Goal: Task Accomplishment & Management: Manage account settings

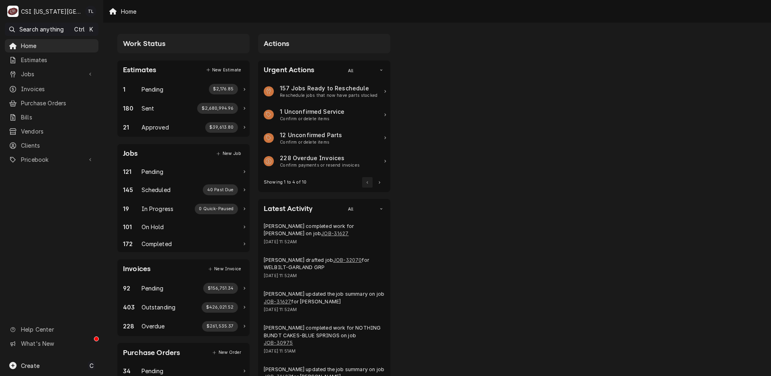
click at [39, 74] on span "Jobs" at bounding box center [51, 74] width 61 height 8
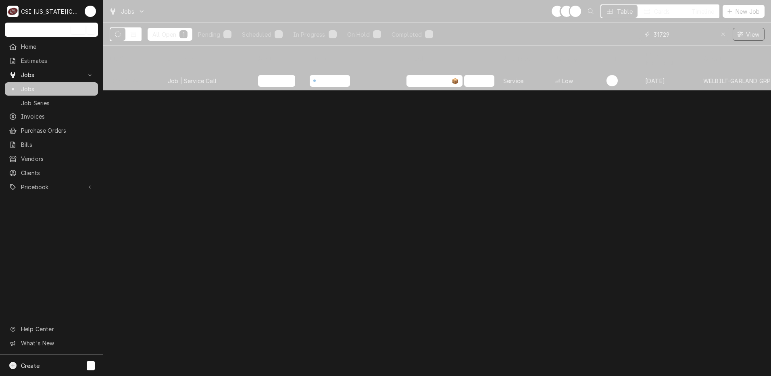
drag, startPoint x: 624, startPoint y: 34, endPoint x: 614, endPoint y: 34, distance: 9.7
click at [614, 34] on div "All Open 1 Pending 0 Scheduled 1 In Progress 0 On Hold 0 Completed 0 31729 View" at bounding box center [437, 34] width 655 height 23
type input "turbo air"
click at [197, 75] on div "Job | Service Call" at bounding box center [206, 80] width 90 height 19
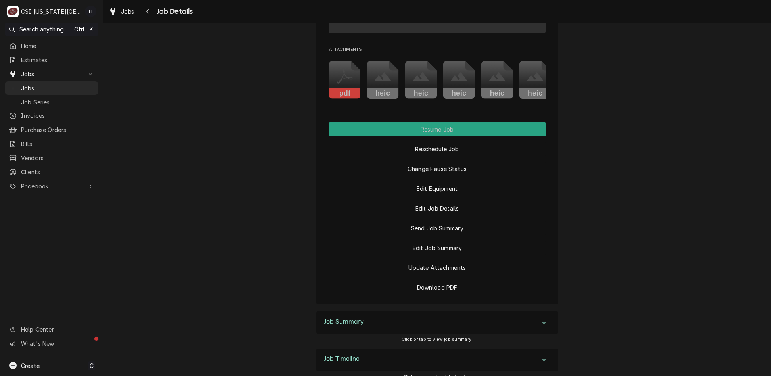
scroll to position [914, 0]
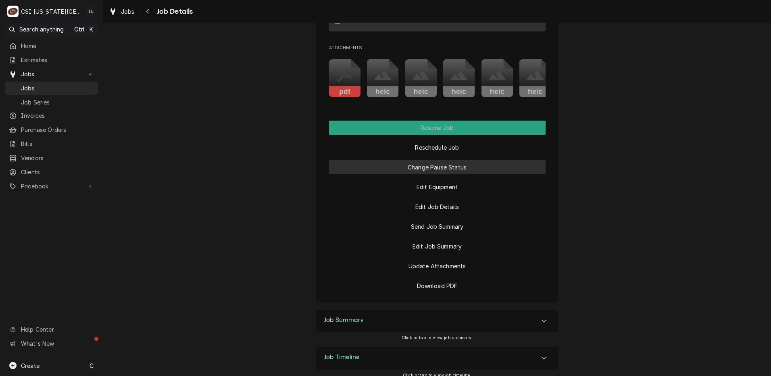
click at [440, 174] on button "Change Pause Status" at bounding box center [437, 167] width 217 height 14
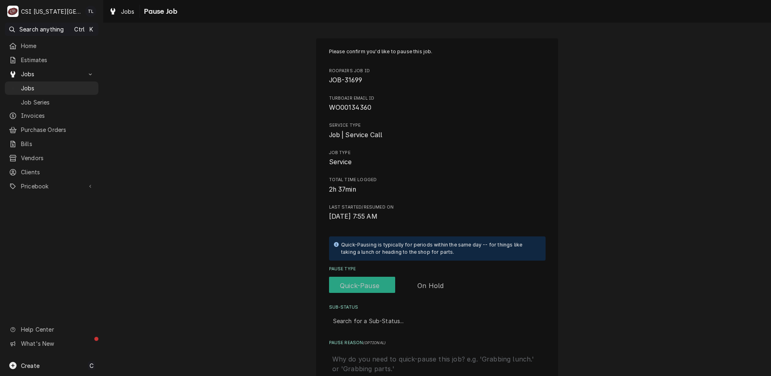
click at [435, 284] on label "Pause Type" at bounding box center [395, 286] width 132 height 18
click at [435, 284] on input "Pause Type" at bounding box center [395, 286] width 126 height 18
checkbox input "true"
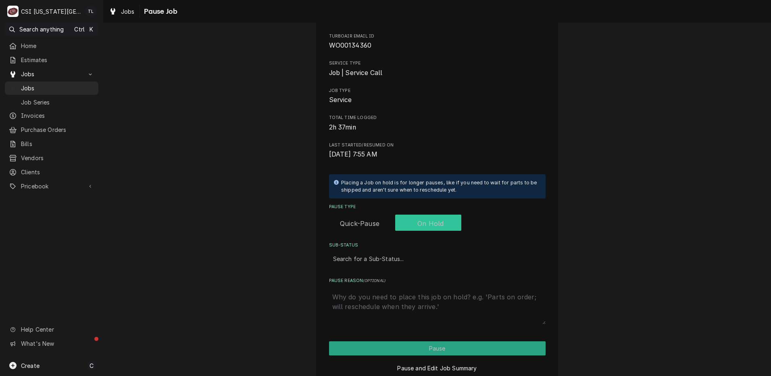
scroll to position [67, 0]
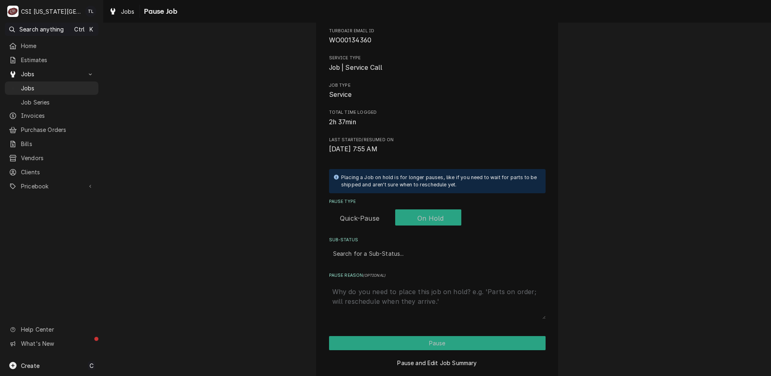
click at [360, 257] on div "Sub-Status" at bounding box center [437, 253] width 209 height 15
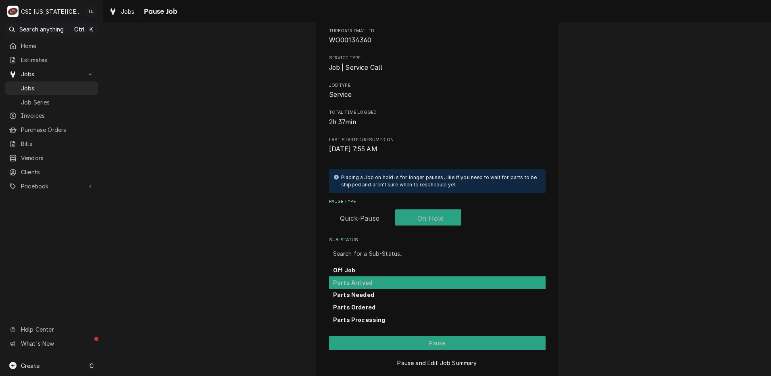
click at [365, 279] on strong "Parts Arrived" at bounding box center [353, 282] width 40 height 7
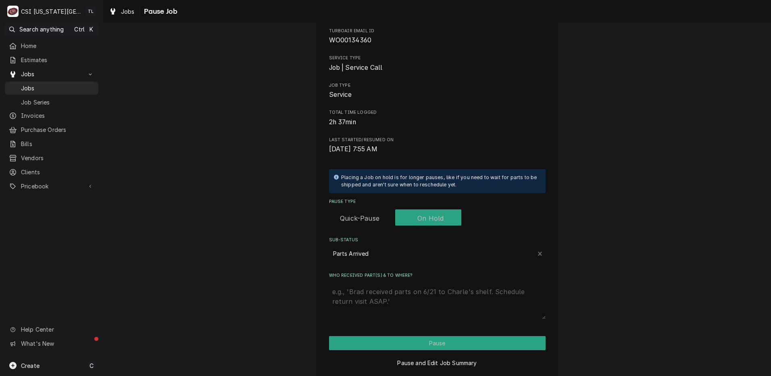
click at [368, 292] on textarea "Who received part(s) & to where?" at bounding box center [437, 301] width 217 height 35
type textarea "x"
type textarea "p"
type textarea "x"
type textarea "pA"
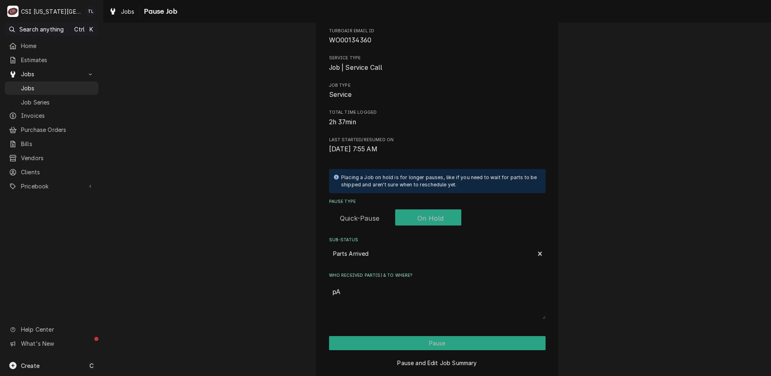
type textarea "x"
type textarea "pAR"
type textarea "x"
type textarea "pART"
type textarea "x"
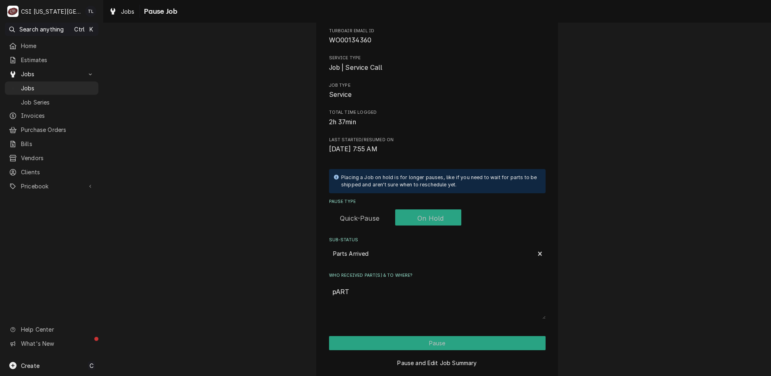
type textarea "pARTS"
type textarea "x"
type textarea "pARTS"
type textarea "x"
type textarea "pARTS"
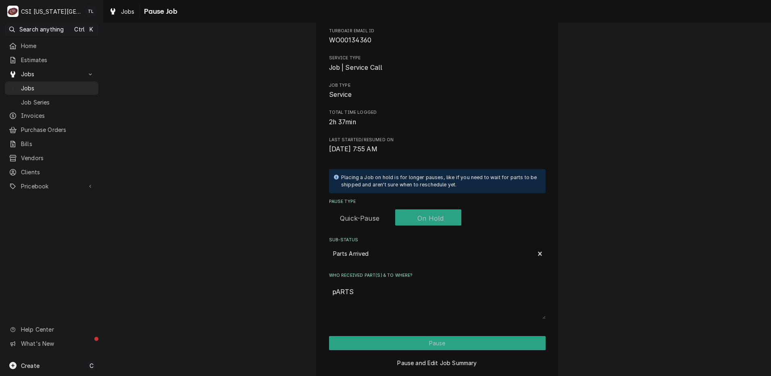
type textarea "x"
type textarea "pART"
type textarea "x"
type textarea "pAR"
type textarea "x"
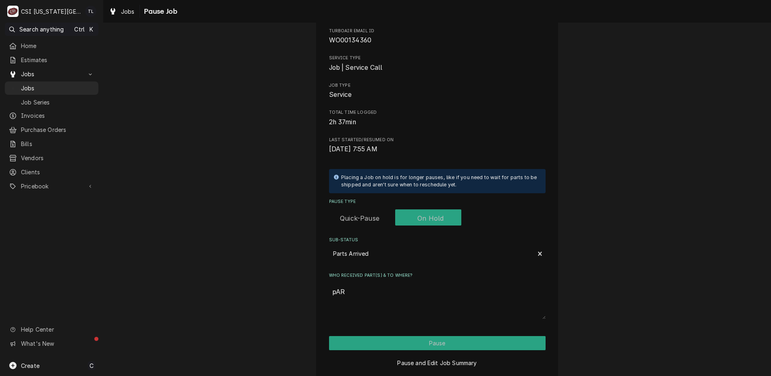
type textarea "pA"
type textarea "x"
type textarea "p"
type textarea "x"
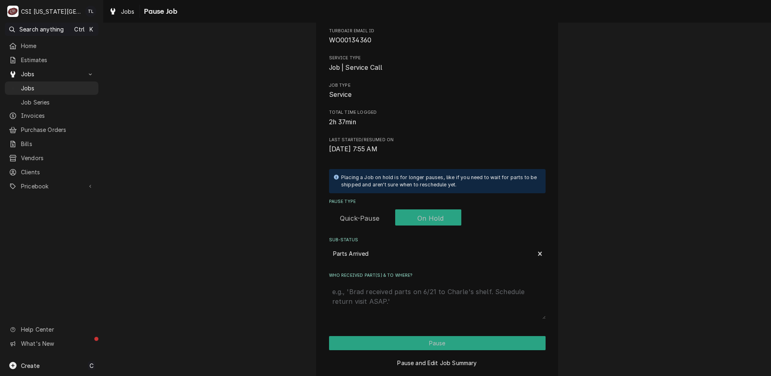
type textarea "p"
type textarea "x"
type textarea "pa"
type textarea "x"
type textarea "par"
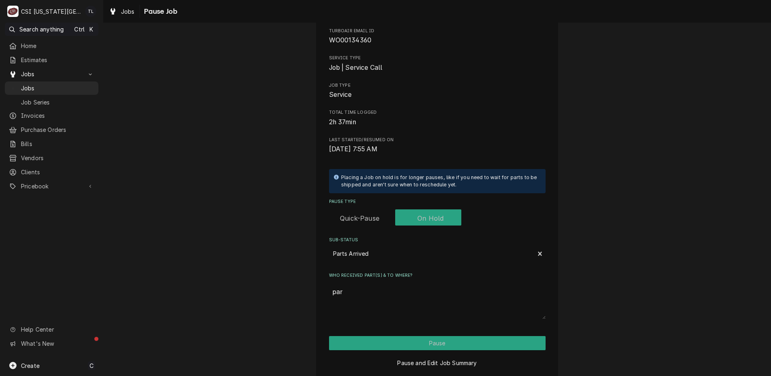
type textarea "x"
type textarea "part"
type textarea "x"
type textarea "part"
type textarea "x"
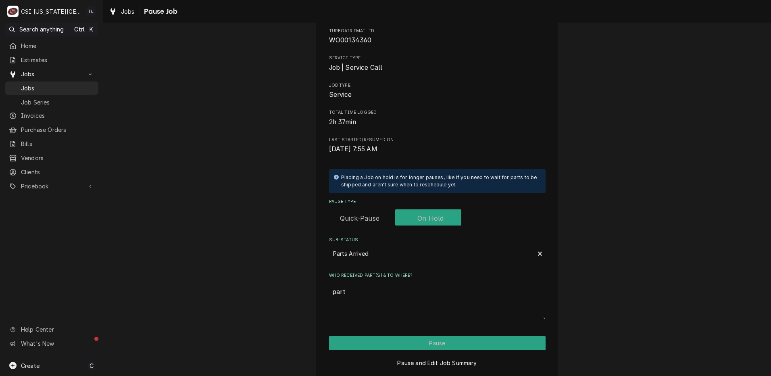
type textarea "part"
type textarea "x"
type textarea "parts"
type textarea "x"
type textarea "parts"
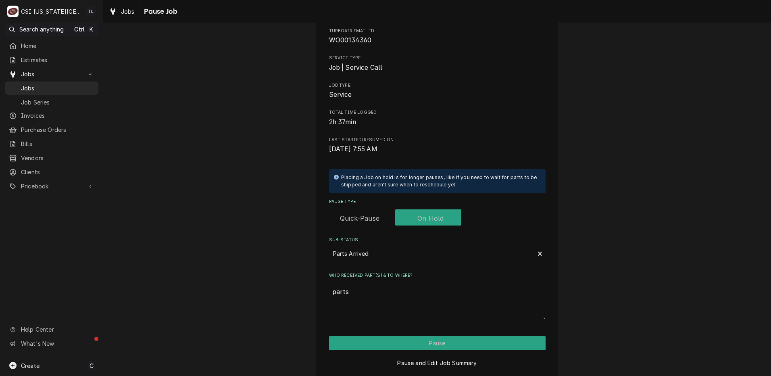
type textarea "x"
type textarea "parts"
type textarea "x"
type textarea "part"
type textarea "x"
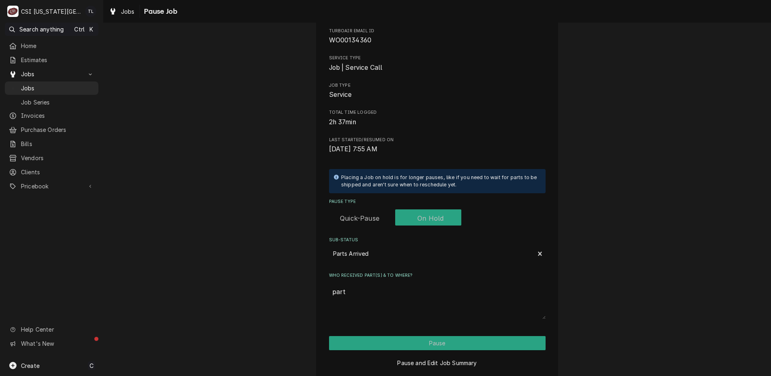
type textarea "part"
type textarea "x"
type textarea "part p"
type textarea "x"
type textarea "part pm"
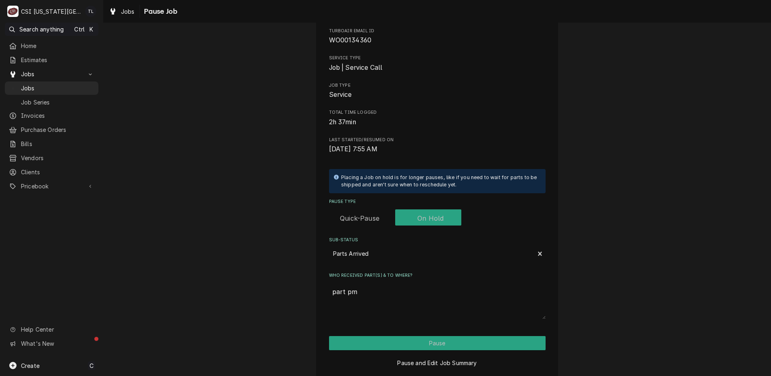
type textarea "x"
type textarea "part pm"
type textarea "x"
type textarea "part pm"
type textarea "x"
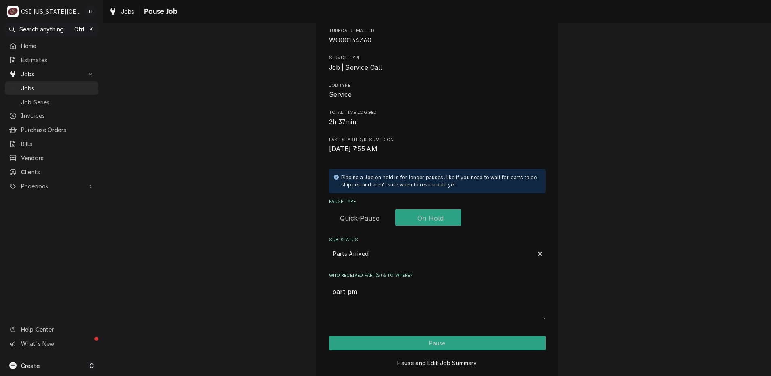
type textarea "part p"
type textarea "x"
type textarea "part"
type textarea "x"
type textarea "part o"
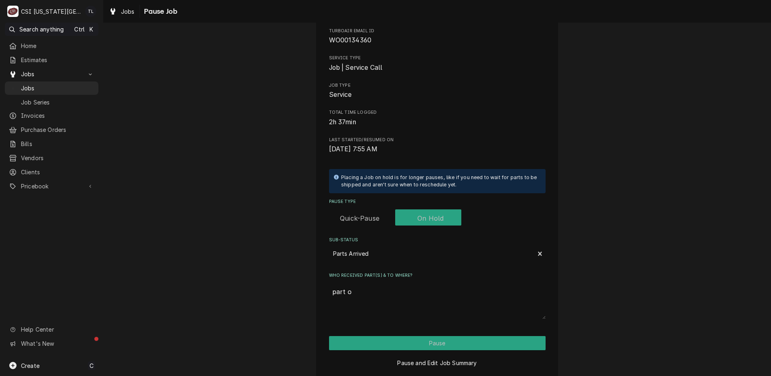
type textarea "x"
type textarea "part om"
type textarea "x"
type textarea "part om"
type textarea "x"
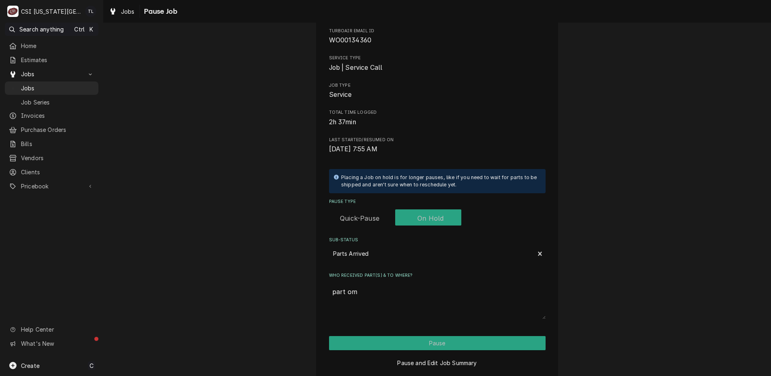
type textarea "part om c"
type textarea "x"
type textarea "part om co"
type textarea "x"
type textarea "part om cod"
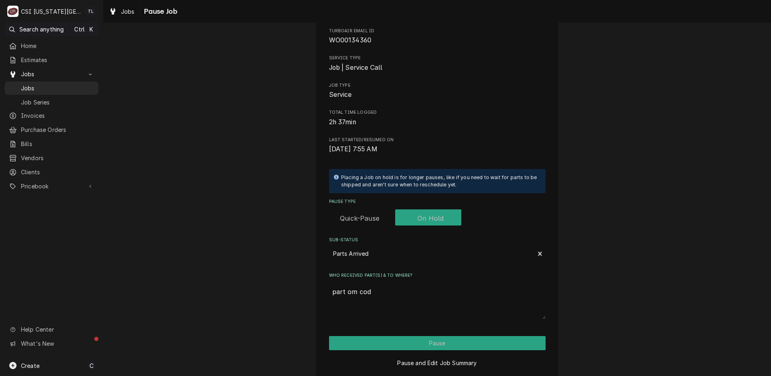
type textarea "x"
type textarea "part om cody"
type textarea "x"
type textarea "part om cody"
type textarea "x"
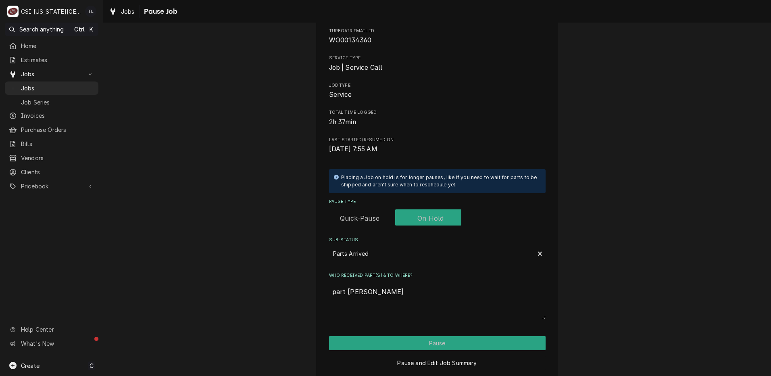
type textarea "part om cody d"
type textarea "x"
type textarea "part om cody d"
type textarea "x"
type textarea "part om cody d s"
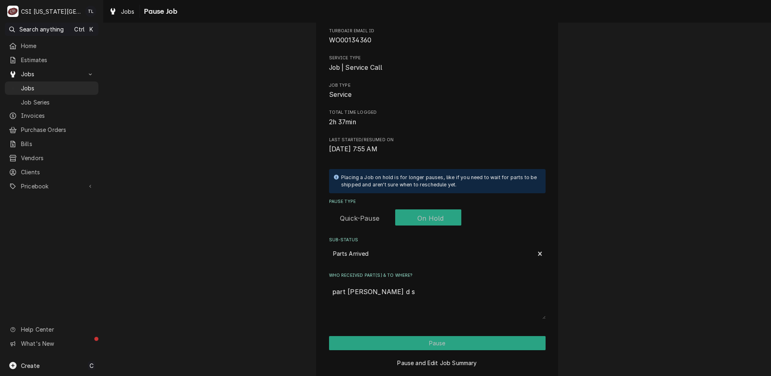
type textarea "x"
type textarea "part om cody d sh"
type textarea "x"
type textarea "part om cody d she"
type textarea "x"
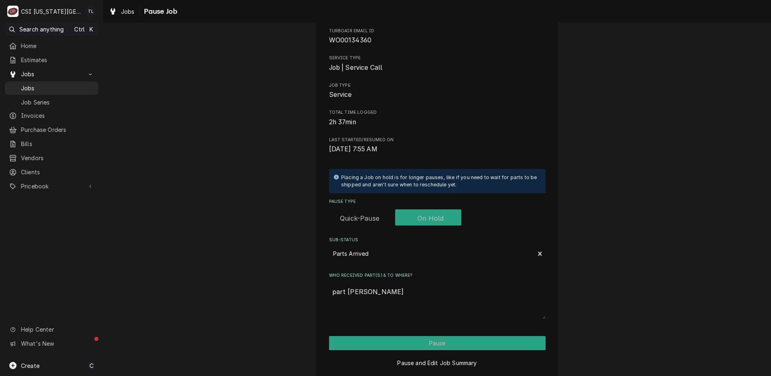
type textarea "part om cody d shel"
type textarea "x"
type textarea "part om cody d shelf"
click at [434, 338] on button "Pause" at bounding box center [437, 343] width 217 height 14
type textarea "x"
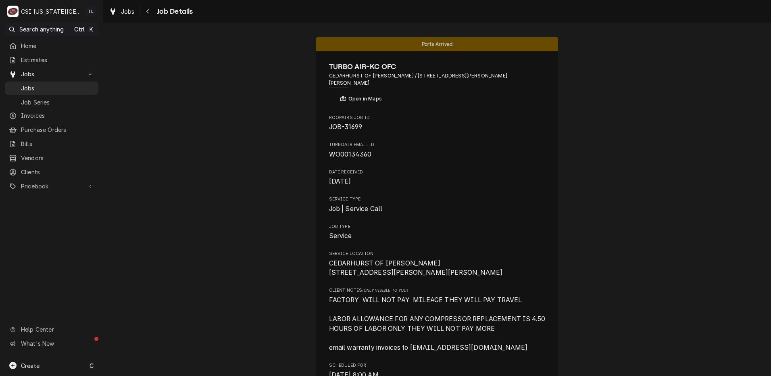
click at [71, 90] on span "Jobs" at bounding box center [57, 88] width 73 height 8
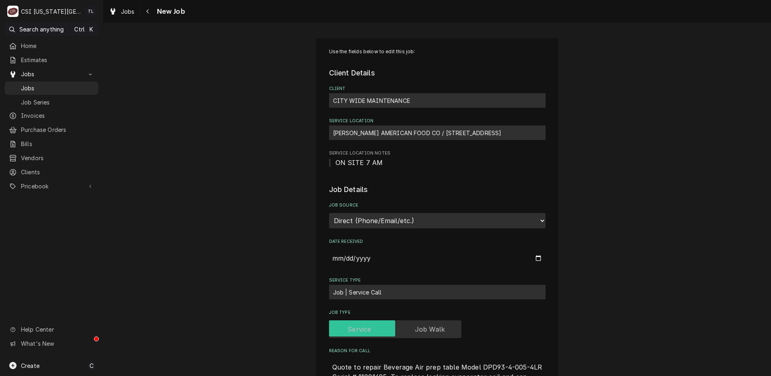
type textarea "x"
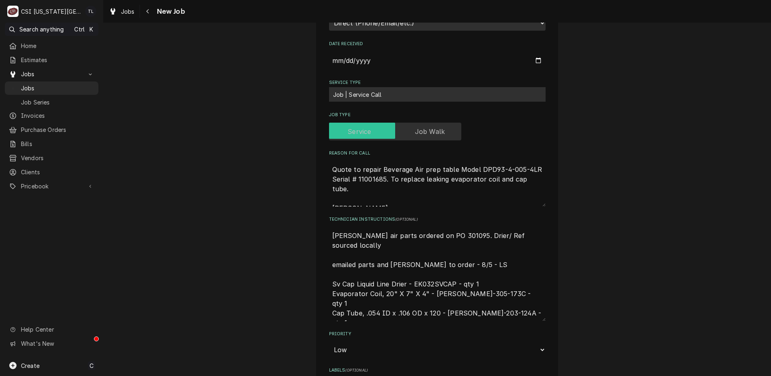
scroll to position [168, 0]
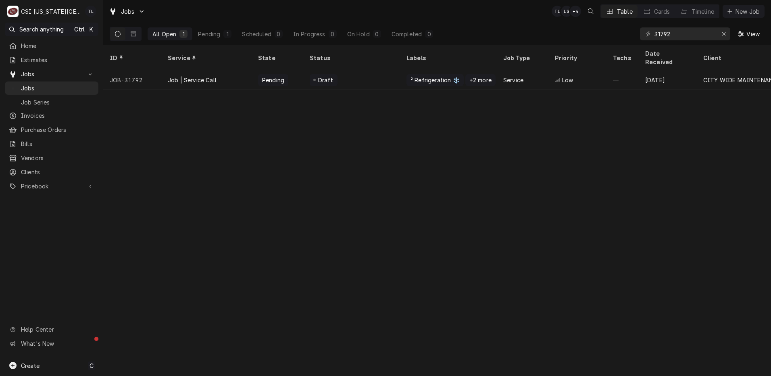
click at [188, 76] on div "Job | Service Call" at bounding box center [192, 80] width 49 height 8
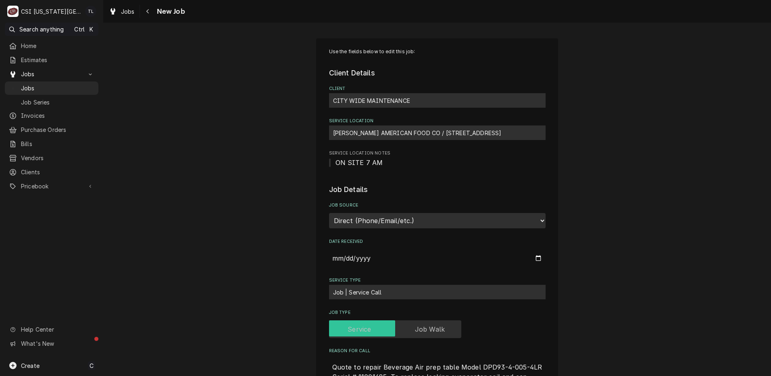
type textarea "x"
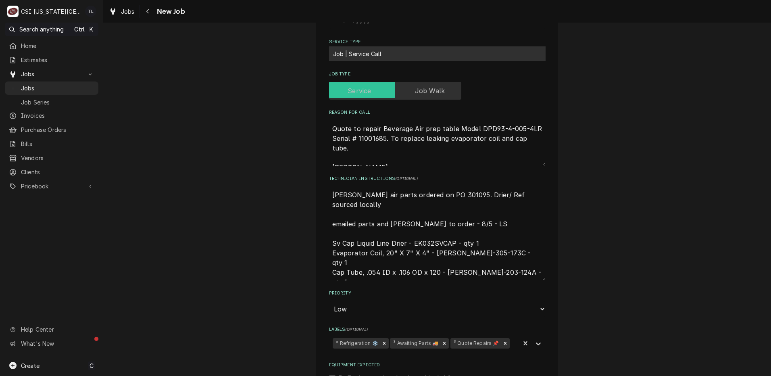
scroll to position [240, 0]
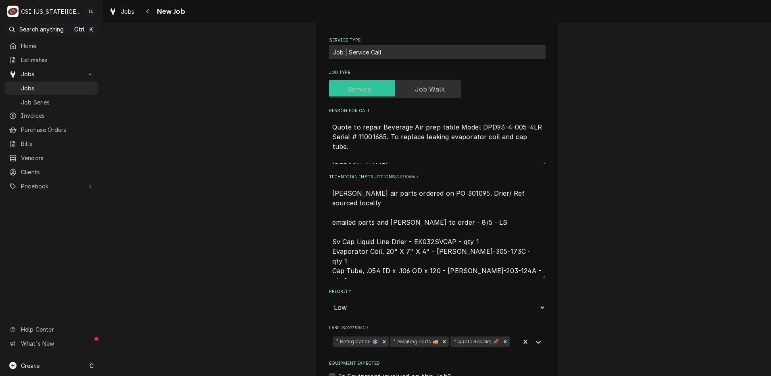
drag, startPoint x: 417, startPoint y: 193, endPoint x: 439, endPoint y: 194, distance: 21.4
click at [439, 194] on textarea "Bev air parts ordered on PO 301095. Drier/ Ref sourced locally emailed parts an…" at bounding box center [437, 232] width 217 height 94
click at [52, 89] on span "Jobs" at bounding box center [57, 88] width 73 height 8
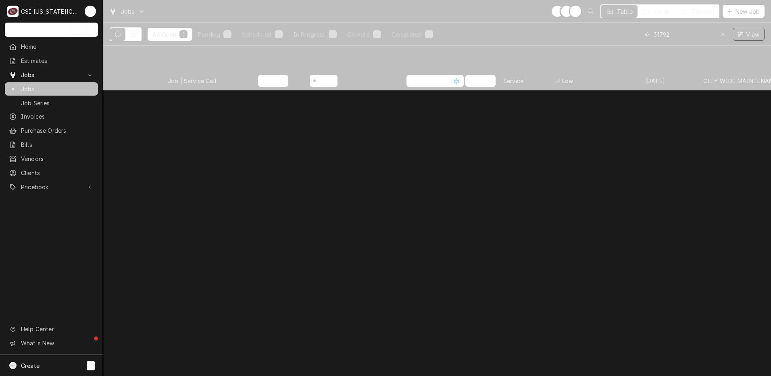
drag, startPoint x: 676, startPoint y: 38, endPoint x: 519, endPoint y: 26, distance: 157.7
click at [519, 26] on div "All Open 1 Pending 1 Scheduled 0 In Progress 0 On Hold 0 Completed 0 31792 View" at bounding box center [437, 34] width 655 height 23
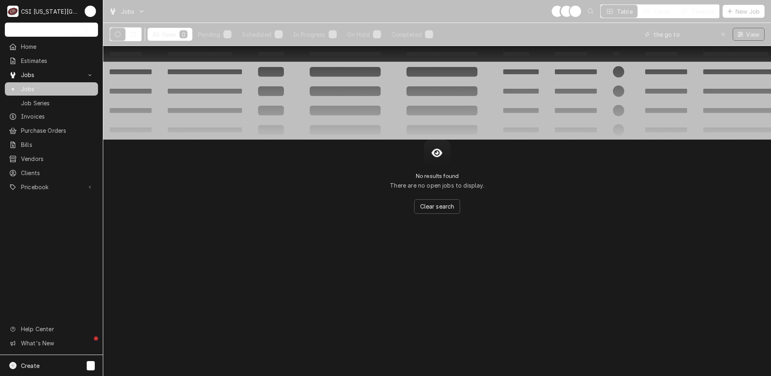
type input "the go to"
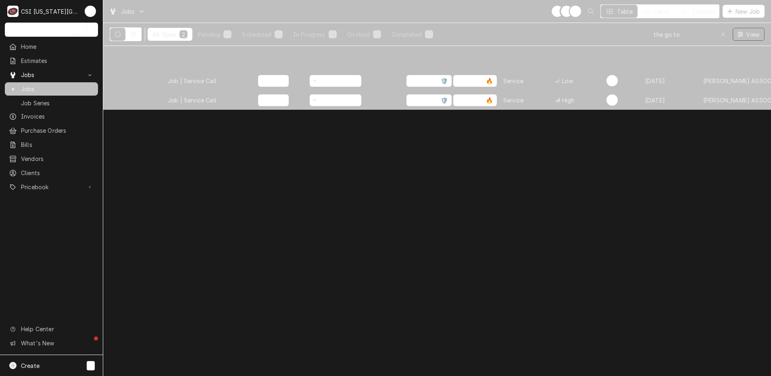
click at [171, 77] on div "Job | Service Call" at bounding box center [192, 81] width 49 height 8
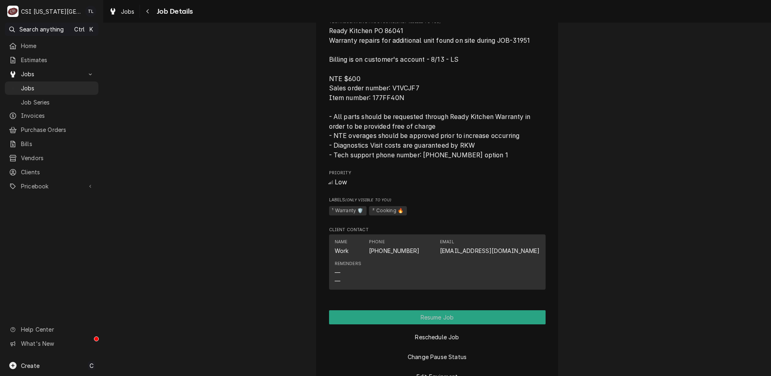
scroll to position [1100, 0]
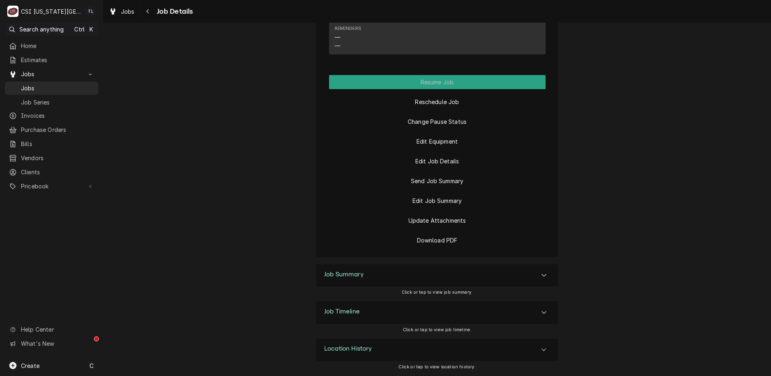
click at [545, 274] on div "Accordion Header" at bounding box center [544, 276] width 12 height 10
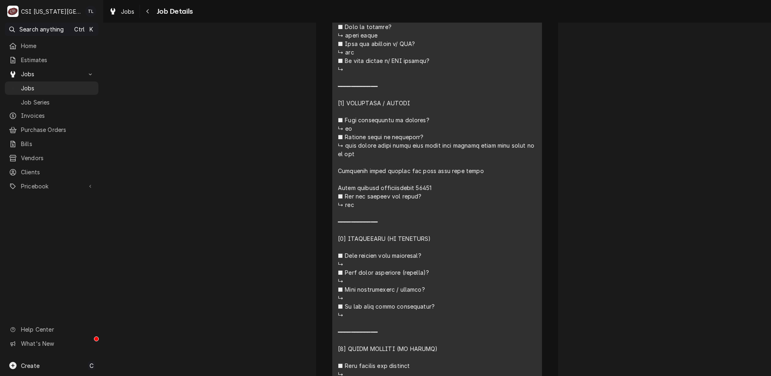
scroll to position [1927, 0]
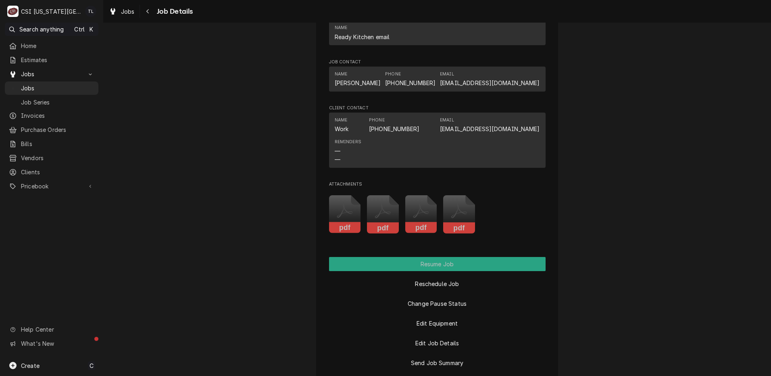
scroll to position [1113, 0]
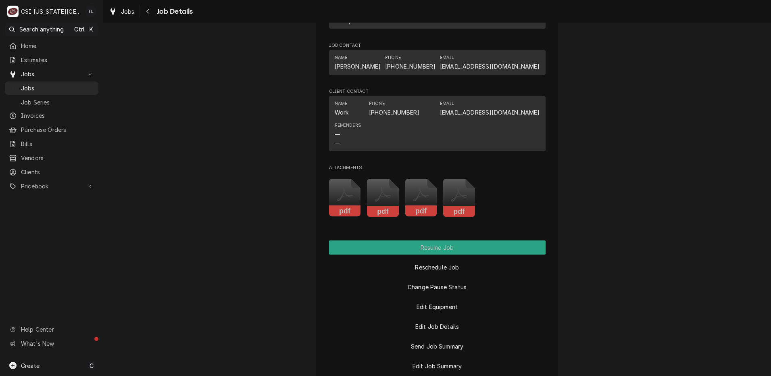
click at [342, 187] on icon "Attachments" at bounding box center [345, 198] width 32 height 38
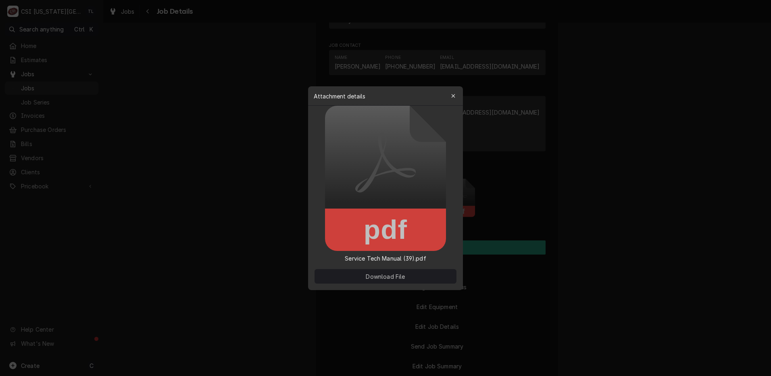
click at [376, 275] on span "Download File" at bounding box center [385, 276] width 42 height 8
click at [452, 99] on div "button" at bounding box center [453, 96] width 8 height 8
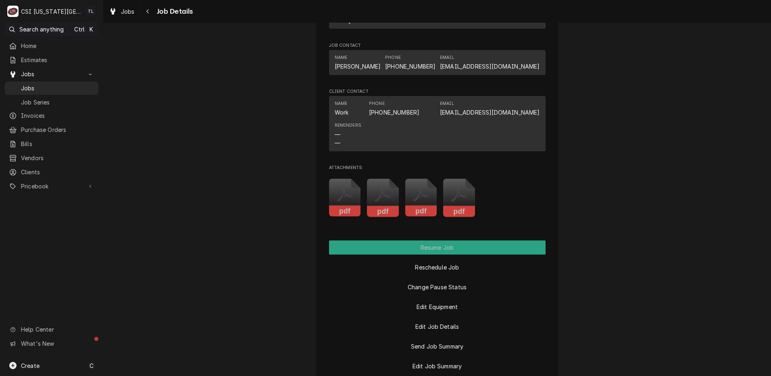
click at [361, 188] on icon "Attachments" at bounding box center [345, 198] width 32 height 38
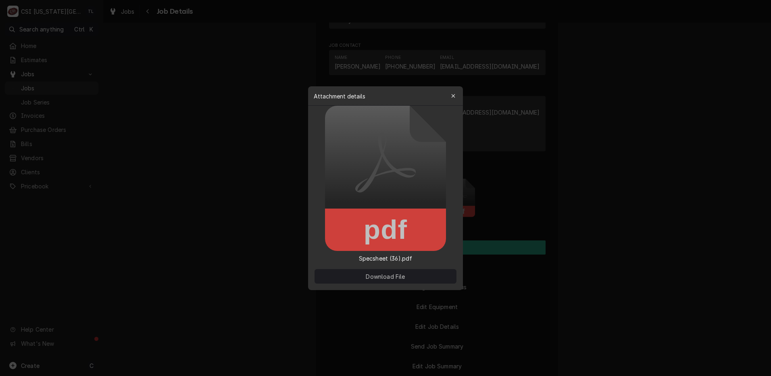
click at [457, 99] on div "button" at bounding box center [453, 96] width 8 height 8
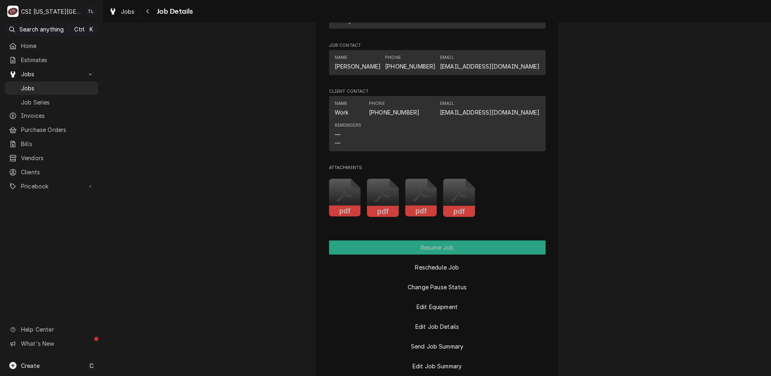
click at [361, 192] on icon "Attachments" at bounding box center [345, 198] width 32 height 38
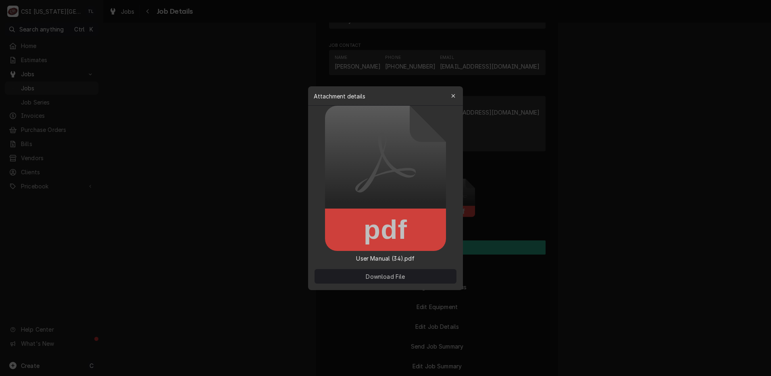
click at [455, 94] on icon "button" at bounding box center [453, 96] width 4 height 6
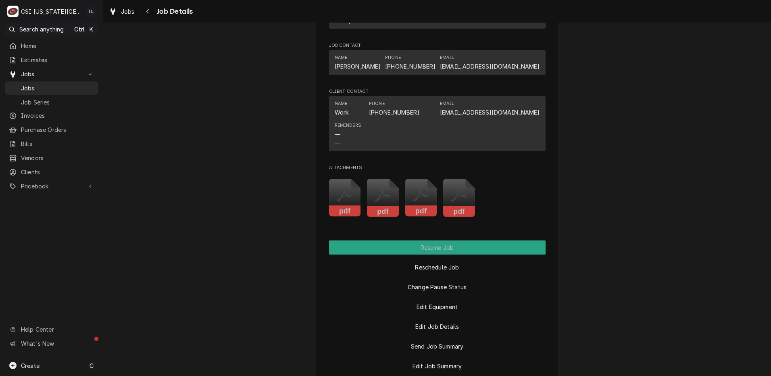
click at [361, 190] on icon "Attachments" at bounding box center [345, 198] width 32 height 38
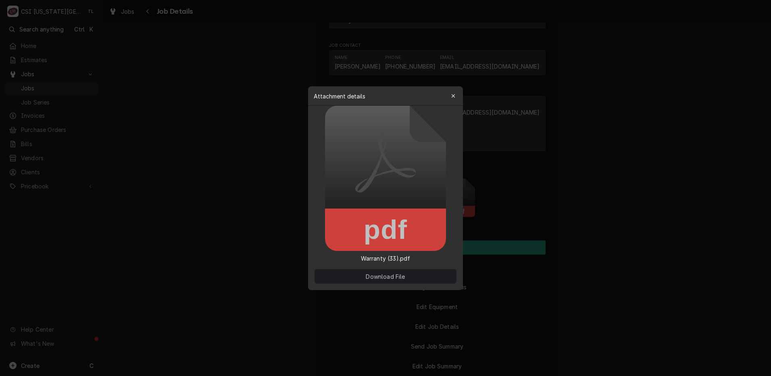
click at [455, 99] on div "button" at bounding box center [453, 96] width 8 height 8
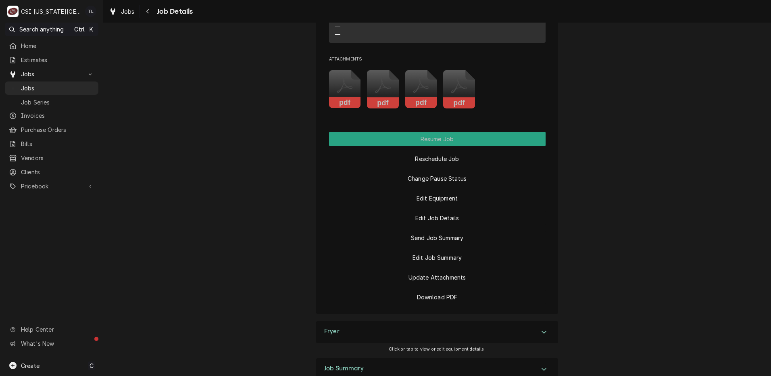
scroll to position [1316, 0]
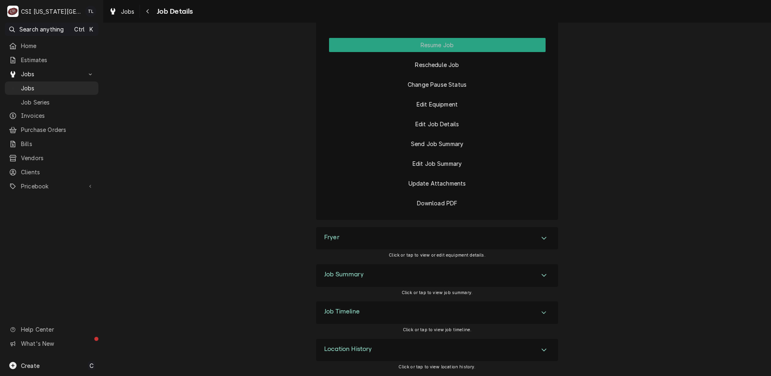
click at [541, 277] on icon "Accordion Header" at bounding box center [544, 275] width 6 height 6
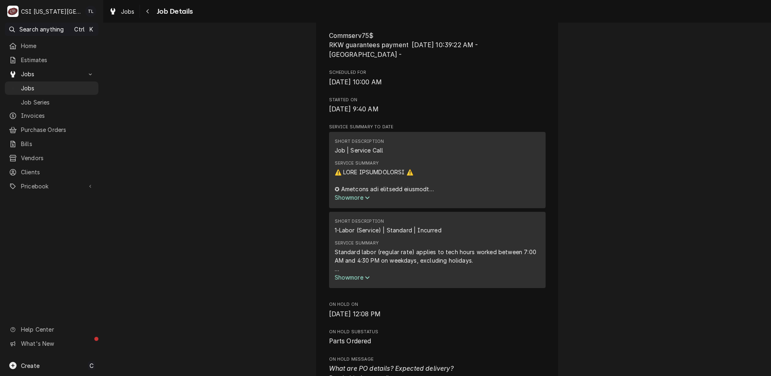
scroll to position [392, 0]
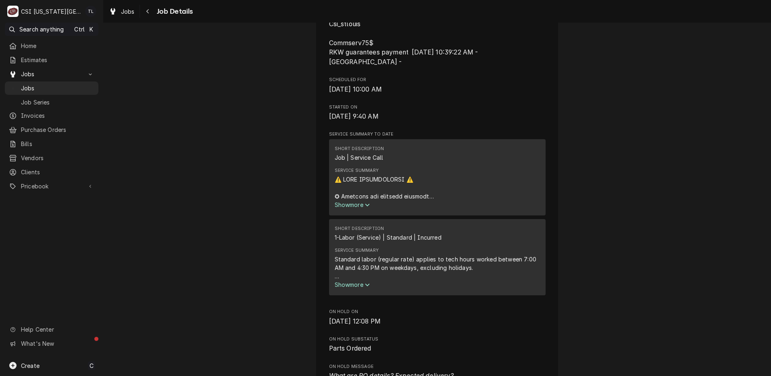
click at [359, 203] on span "Show more" at bounding box center [352, 204] width 35 height 7
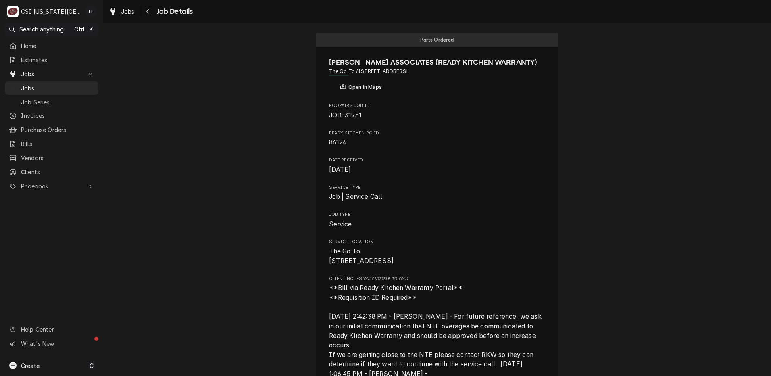
scroll to position [0, 0]
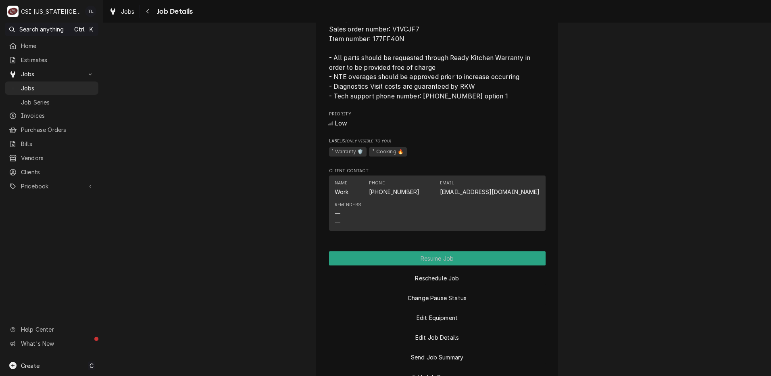
scroll to position [1100, 0]
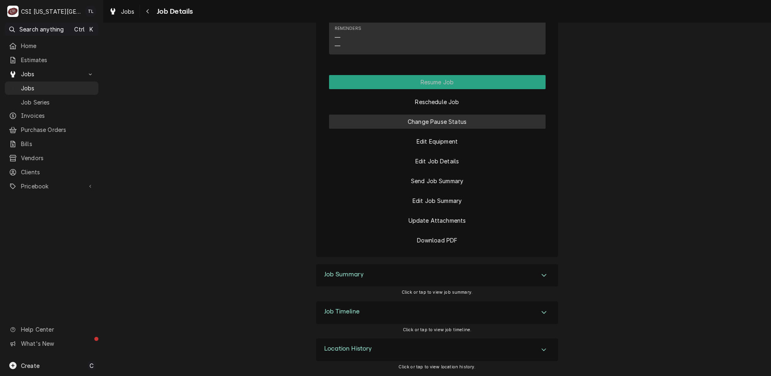
click at [415, 123] on button "Change Pause Status" at bounding box center [437, 122] width 217 height 14
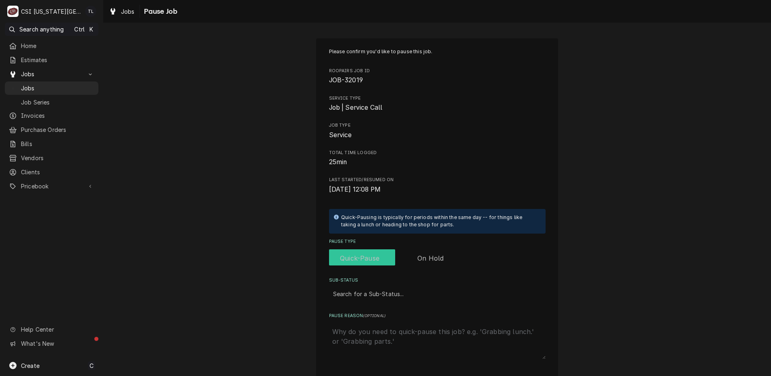
click at [444, 258] on input "Pause Type" at bounding box center [395, 258] width 126 height 18
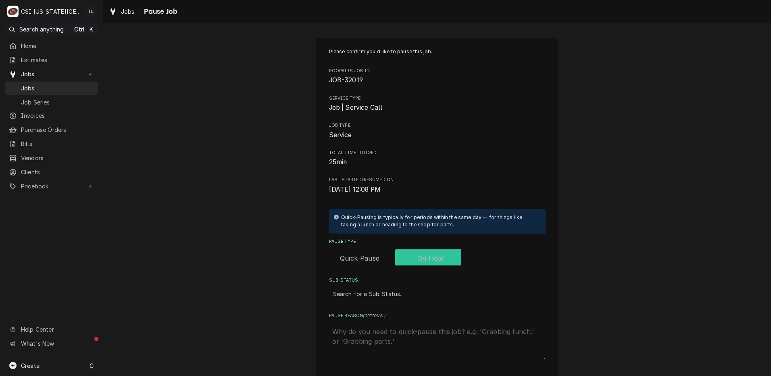
checkbox input "true"
click at [390, 292] on div "Sub-Status" at bounding box center [437, 293] width 209 height 15
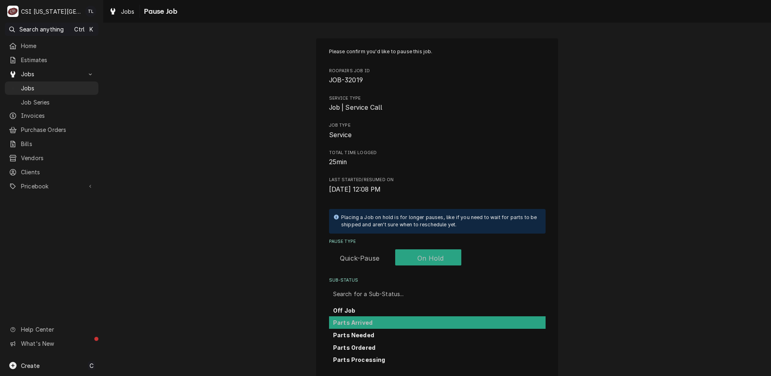
click at [363, 321] on strong "Parts Arrived" at bounding box center [353, 322] width 40 height 7
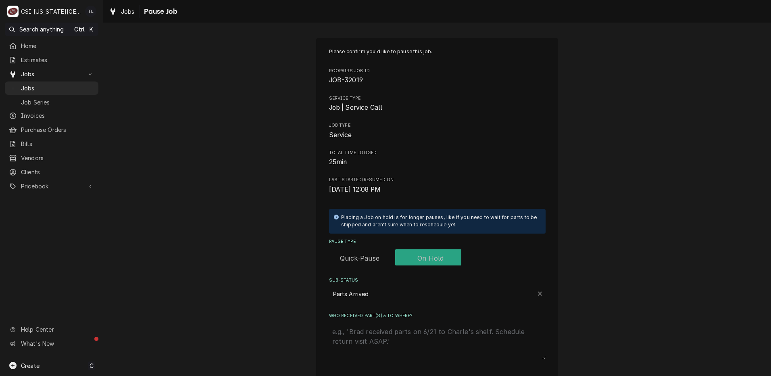
click at [364, 329] on textarea "Who received part(s) & to where?" at bounding box center [437, 340] width 217 height 35
type textarea "x"
type textarea "p"
type textarea "x"
type textarea "pa"
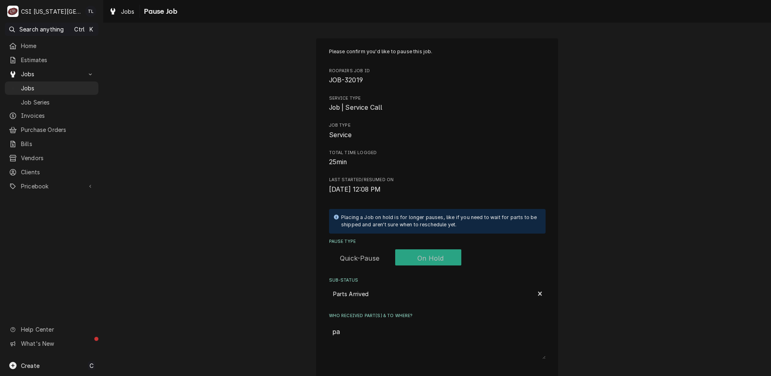
type textarea "x"
type textarea "par"
type textarea "x"
type textarea "part"
type textarea "x"
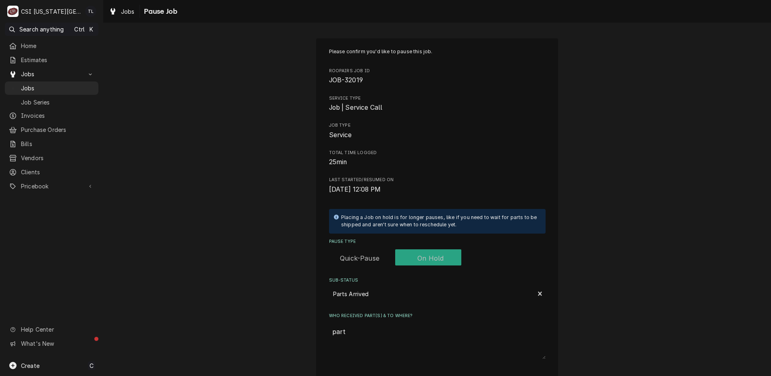
type textarea "parts"
type textarea "x"
type textarea "parts"
type textarea "x"
type textarea "parts o"
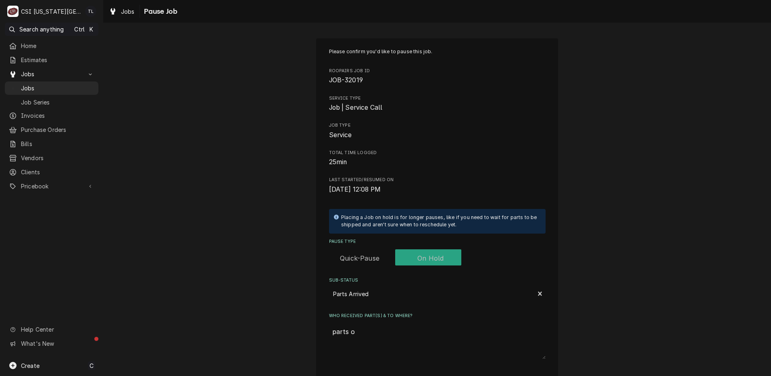
type textarea "x"
type textarea "parts on"
type textarea "x"
type textarea "parts on"
type textarea "x"
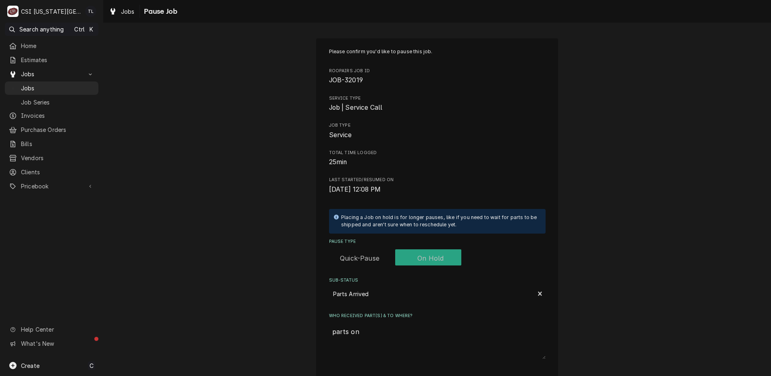
type textarea "parts on m"
type textarea "x"
type textarea "parts on me"
type textarea "x"
type textarea "parts on men"
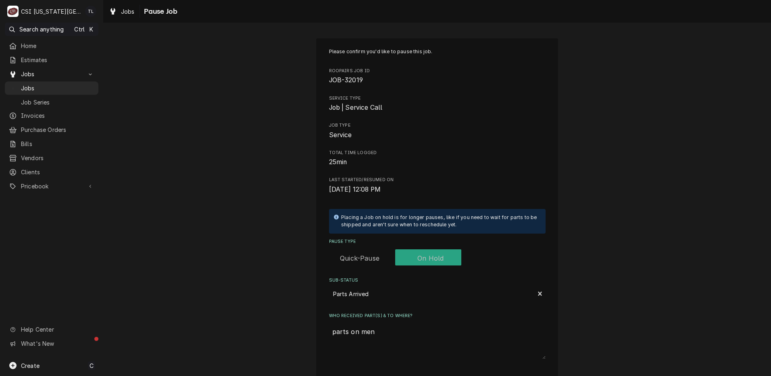
type textarea "x"
type textarea "parts on mend"
type textarea "x"
type textarea "parts on mendo"
type textarea "x"
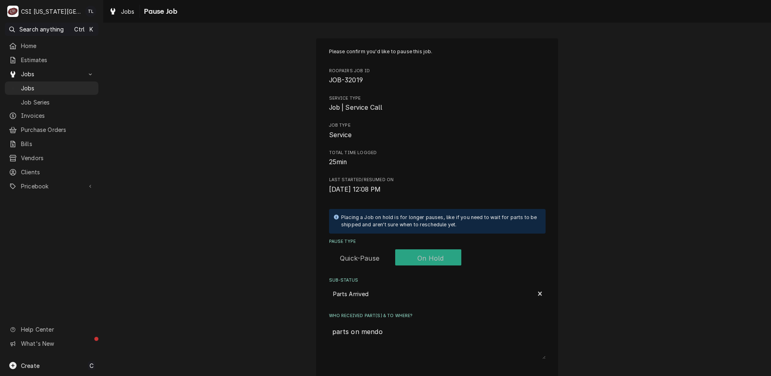
type textarea "parts on mendon"
type textarea "x"
type textarea "parts on mendons"
type textarea "x"
type textarea "parts on mendons"
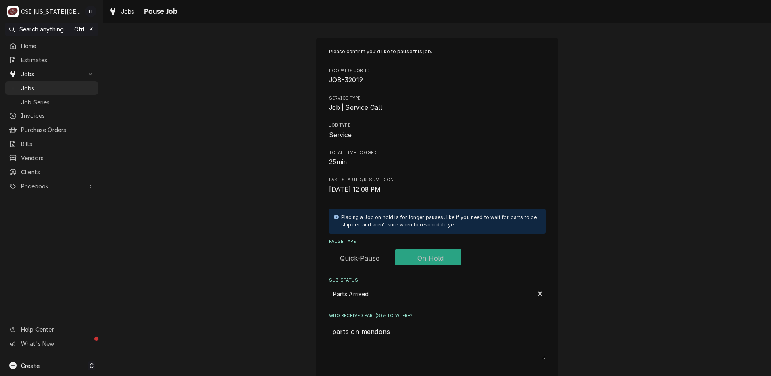
type textarea "x"
type textarea "parts on mendons s"
type textarea "x"
type textarea "parts on mendons sh"
type textarea "x"
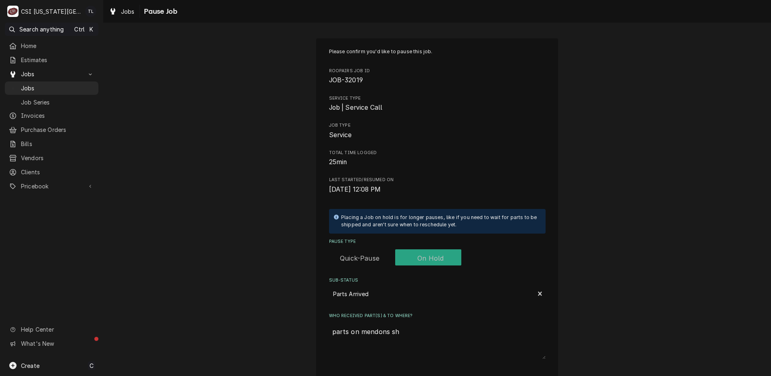
type textarea "parts on mendons she"
type textarea "x"
type textarea "parts on mendons shel"
type textarea "x"
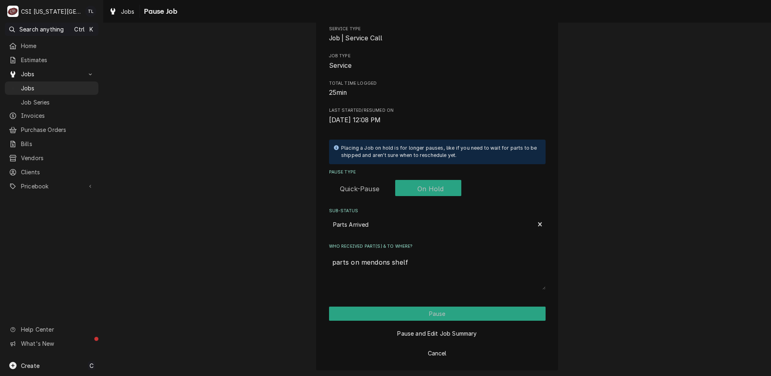
scroll to position [71, 0]
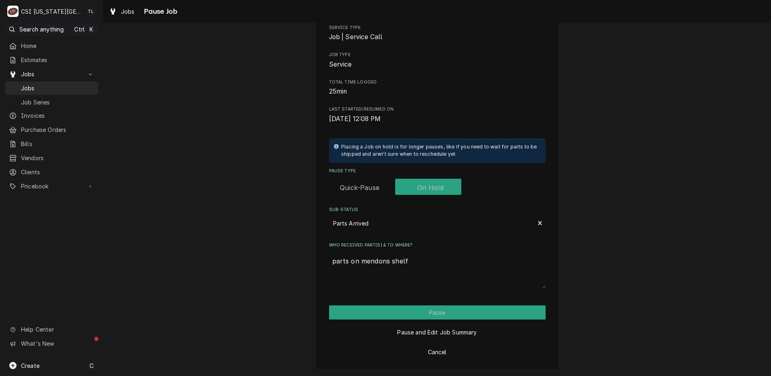
type textarea "parts on mendons shelf"
click at [396, 313] on button "Pause" at bounding box center [437, 312] width 217 height 14
type textarea "x"
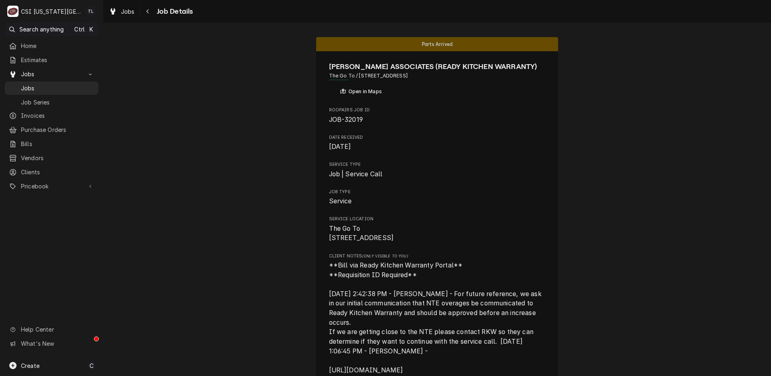
click at [58, 85] on span "Jobs" at bounding box center [57, 88] width 73 height 8
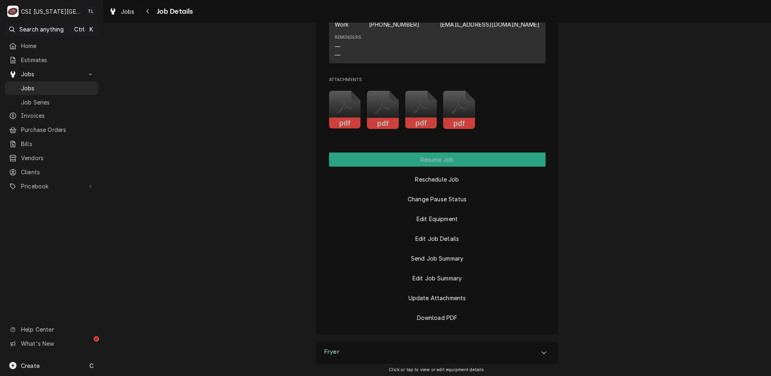
scroll to position [1207, 0]
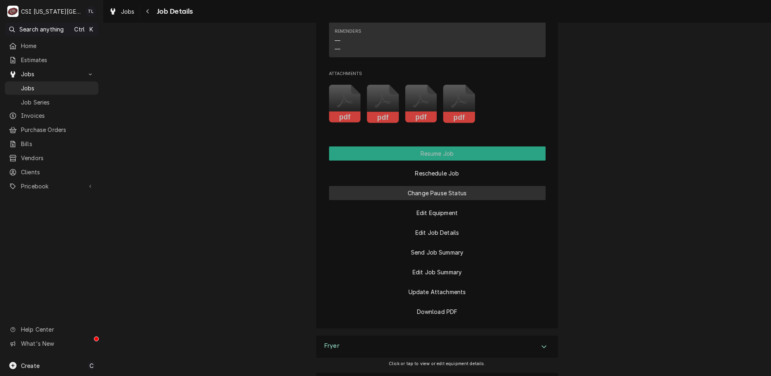
click at [444, 196] on button "Change Pause Status" at bounding box center [437, 193] width 217 height 14
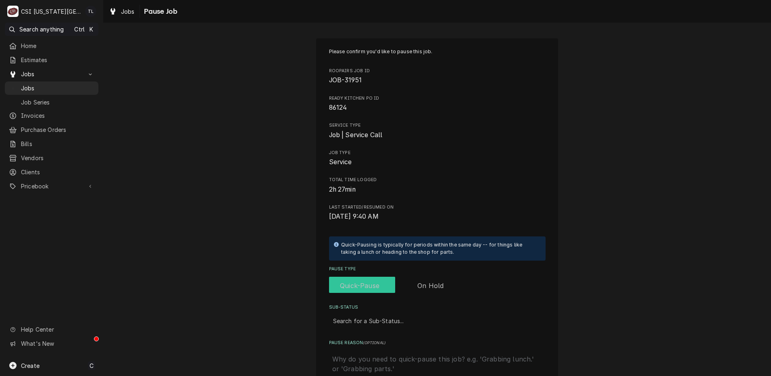
click at [429, 280] on input "Pause Type" at bounding box center [395, 286] width 126 height 18
checkbox input "true"
drag, startPoint x: 413, startPoint y: 313, endPoint x: 409, endPoint y: 326, distance: 14.0
click at [413, 315] on div "Search for a Sub-Status..." at bounding box center [437, 321] width 217 height 18
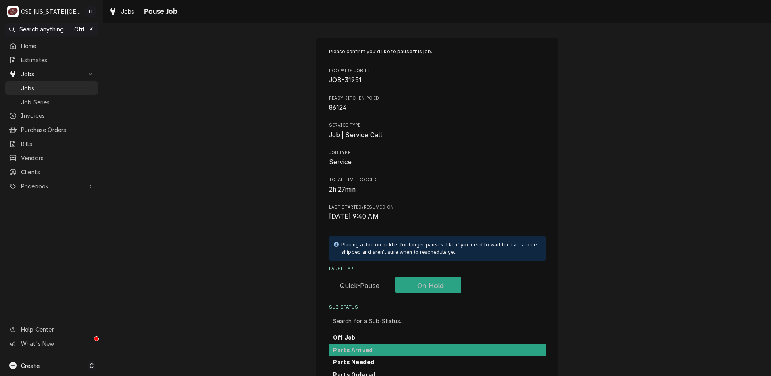
click at [397, 351] on div "Parts Arrived" at bounding box center [437, 350] width 217 height 13
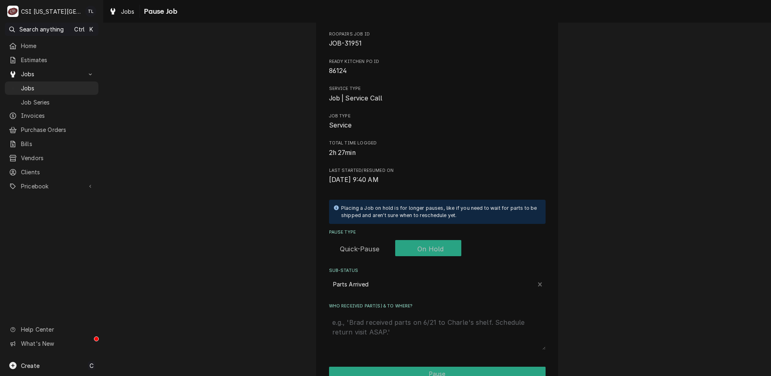
scroll to position [56, 0]
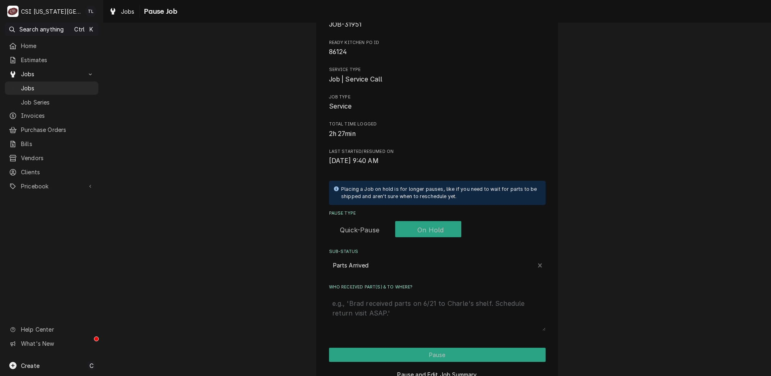
click at [507, 307] on textarea "Who received part(s) & to where?" at bounding box center [437, 312] width 217 height 35
type textarea "x"
type textarea "p"
type textarea "x"
type textarea "pa"
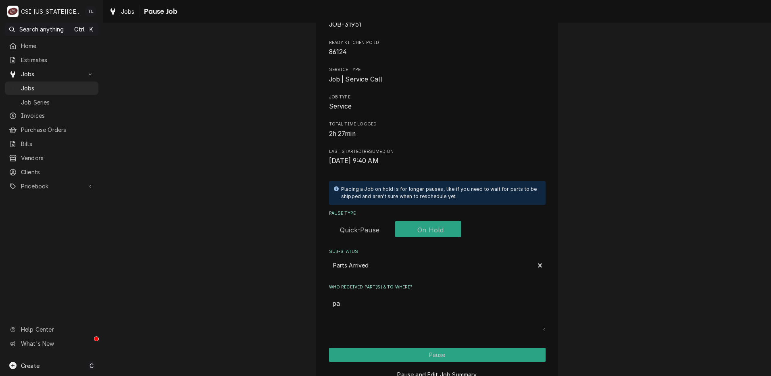
type textarea "x"
type textarea "pae"
type textarea "x"
type textarea "paer"
type textarea "x"
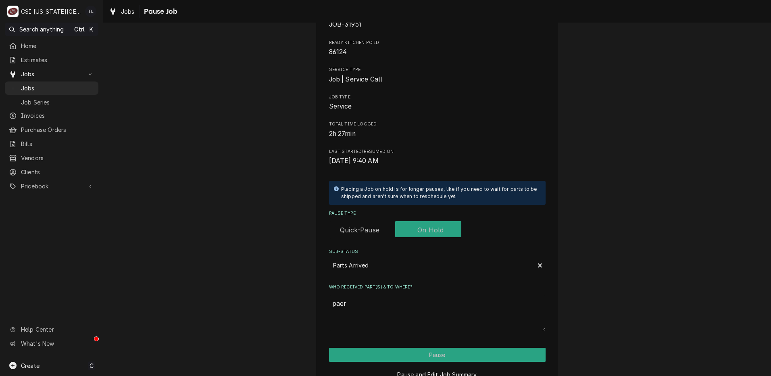
type textarea "pae"
type textarea "x"
type textarea "p"
type textarea "x"
type textarea "pr"
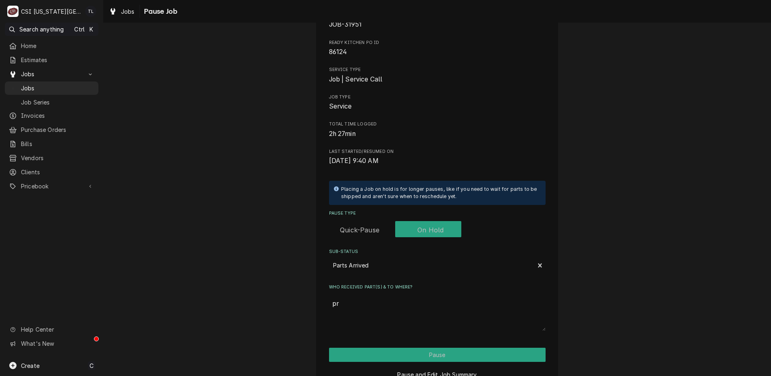
type textarea "x"
type textarea "prt"
type textarea "x"
type textarea "pr"
type textarea "x"
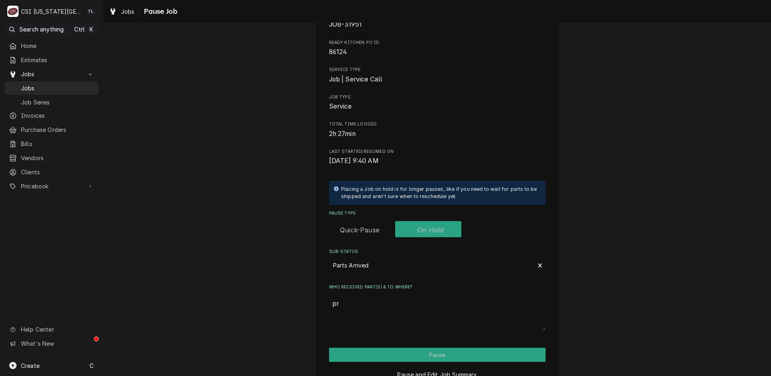
type textarea "p"
type textarea "x"
type textarea "par"
type textarea "x"
type textarea "part"
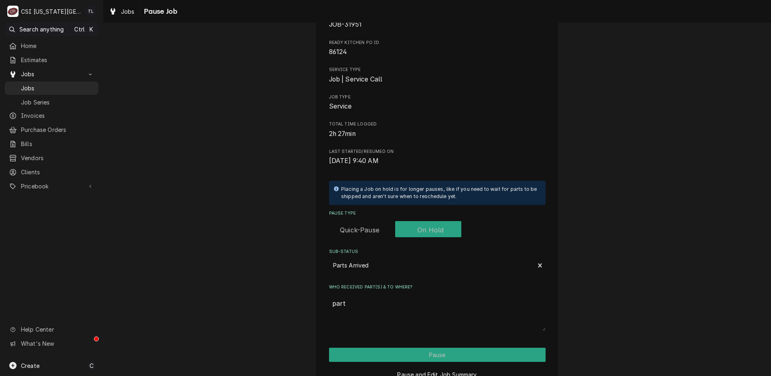
type textarea "x"
type textarea "parts"
type textarea "x"
type textarea "parts"
type textarea "x"
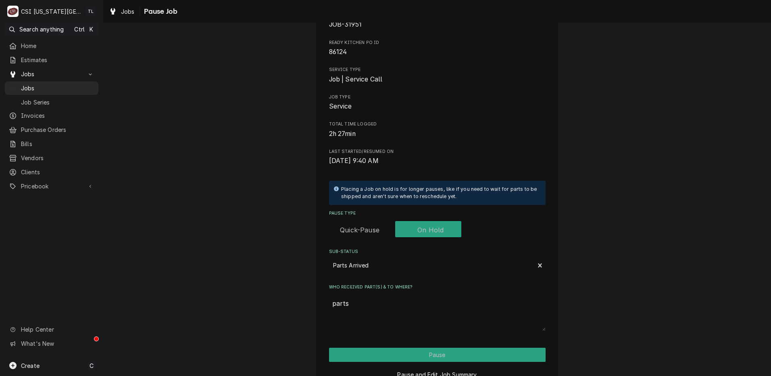
type textarea "parts n"
type textarea "x"
type textarea "parts"
type textarea "x"
type textarea "parts o"
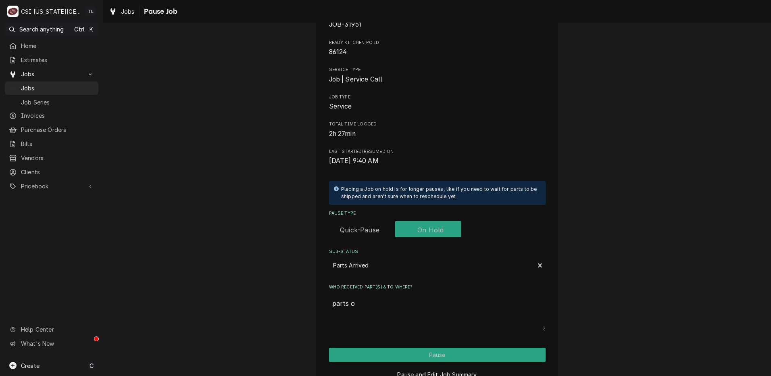
type textarea "x"
type textarea "parts on"
type textarea "x"
type textarea "parts on"
type textarea "x"
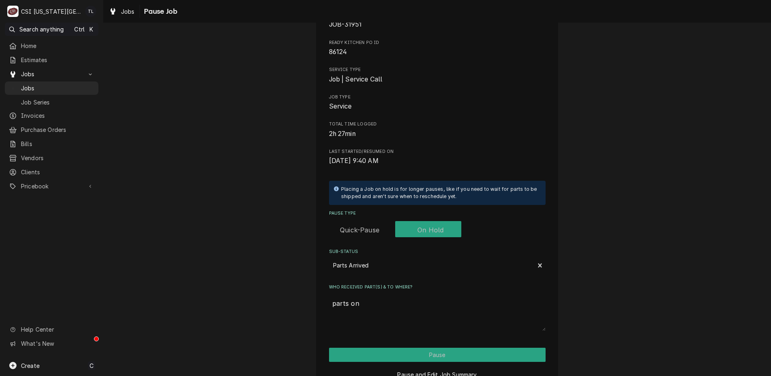
type textarea "parts on m"
type textarea "x"
type textarea "parts on me"
type textarea "x"
type textarea "parts on men"
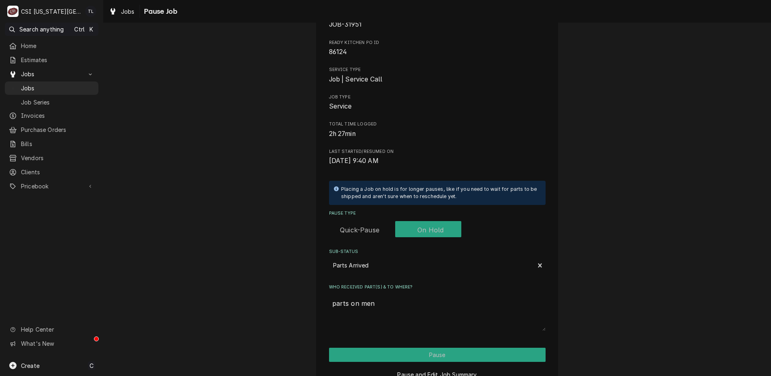
type textarea "x"
type textarea "parts on mend"
type textarea "x"
type textarea "parts on mendo"
type textarea "x"
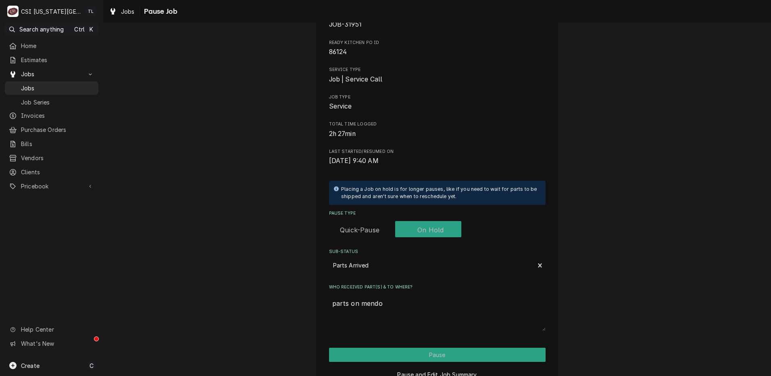
type textarea "parts on mendon"
type textarea "x"
type textarea "parts on mendons"
type textarea "x"
type textarea "parts on mendons"
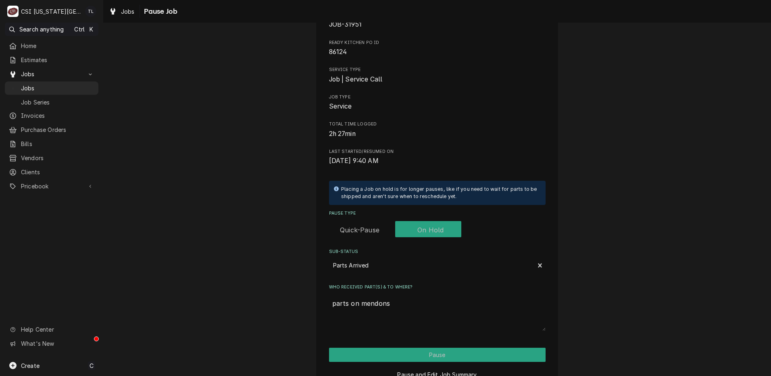
type textarea "x"
type textarea "parts on mendons s"
type textarea "x"
type textarea "parts on mendons sh"
type textarea "x"
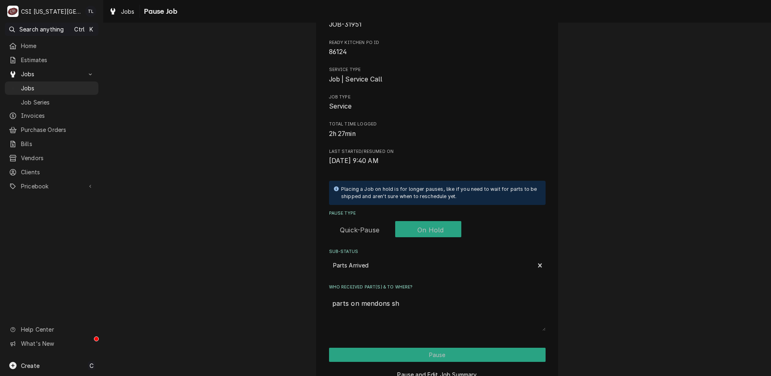
type textarea "parts on mendons she"
type textarea "x"
type textarea "parts on mendons shel"
type textarea "x"
type textarea "parts on mendons shelf"
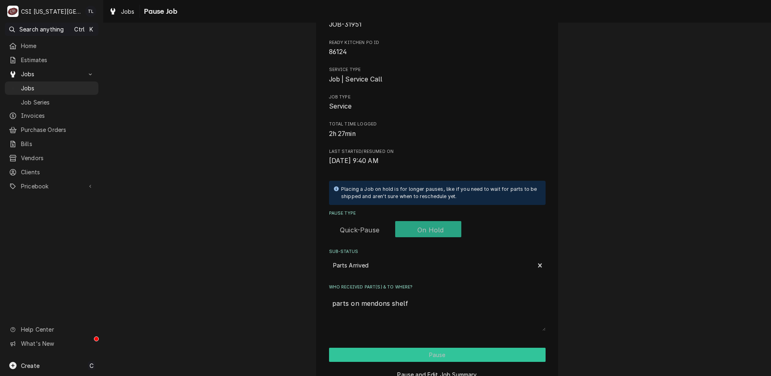
click at [367, 350] on button "Pause" at bounding box center [437, 355] width 217 height 14
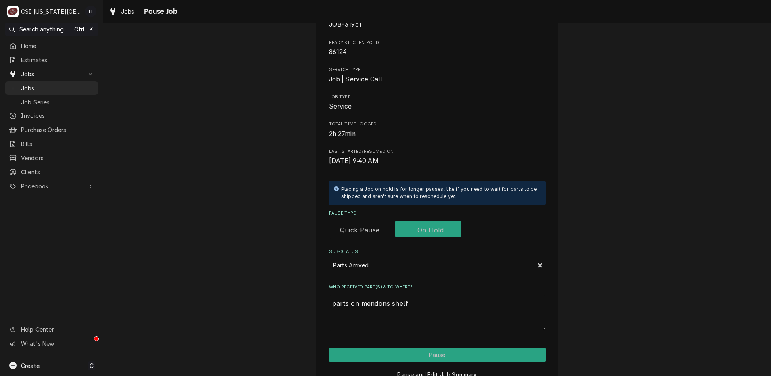
type textarea "x"
